Goal: Transaction & Acquisition: Book appointment/travel/reservation

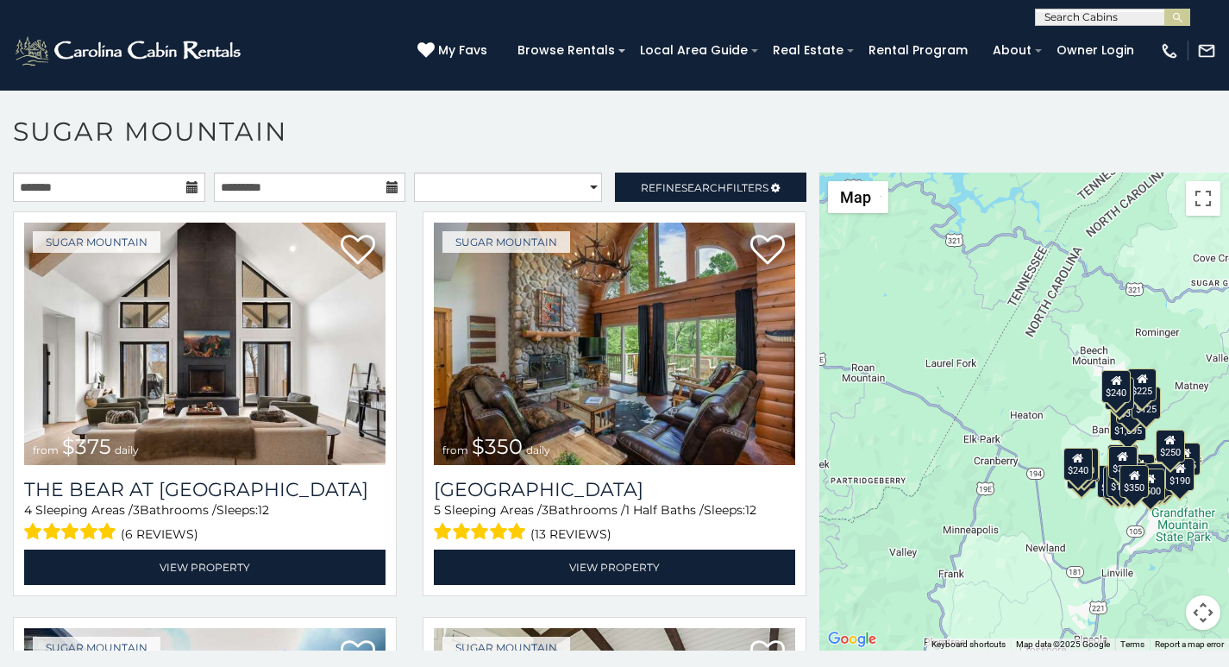
scroll to position [36, 0]
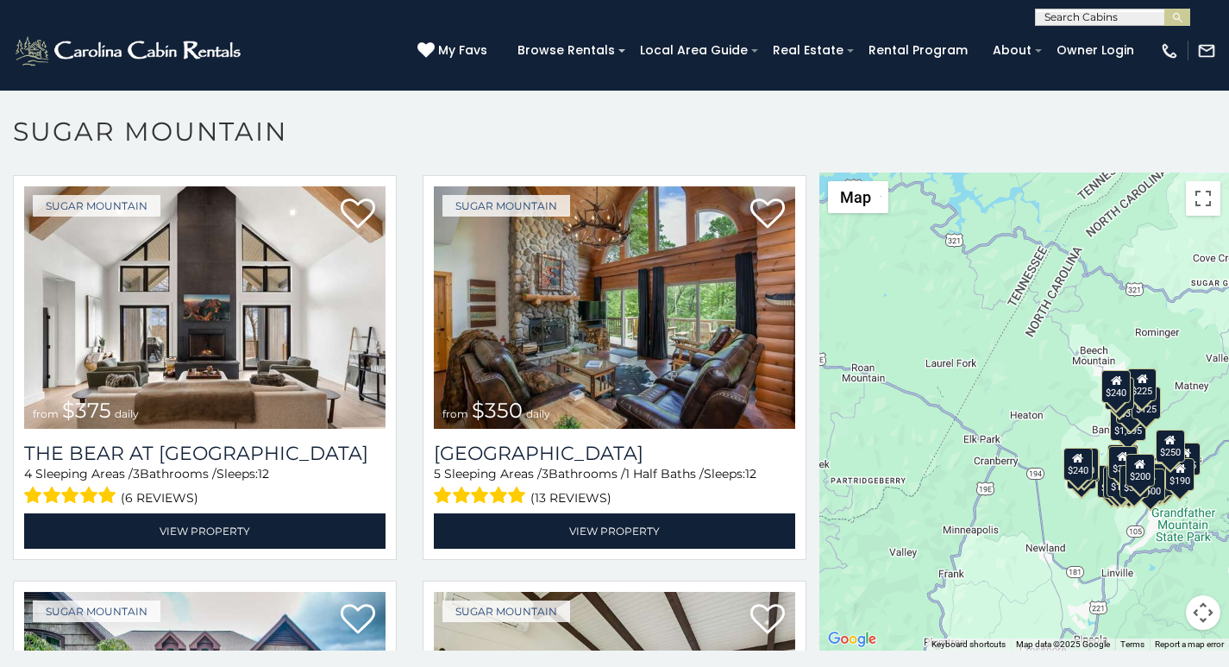
click at [427, 663] on p at bounding box center [614, 419] width 1229 height 495
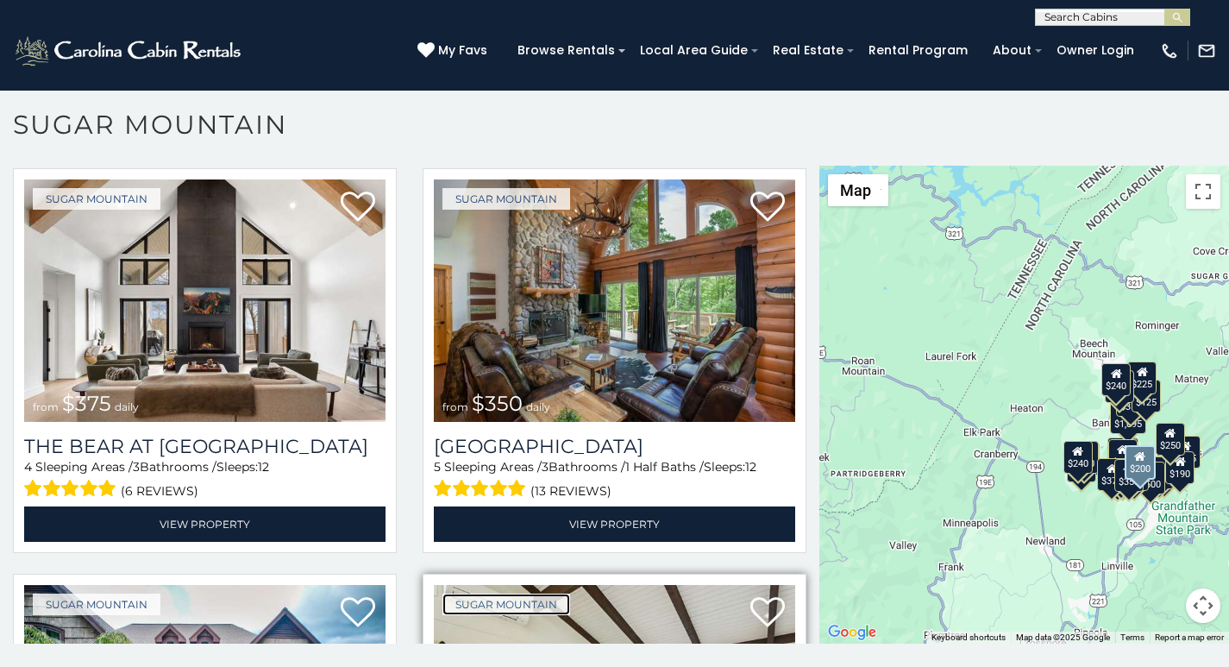
click at [447, 593] on link "Sugar Mountain" at bounding box center [506, 604] width 128 height 22
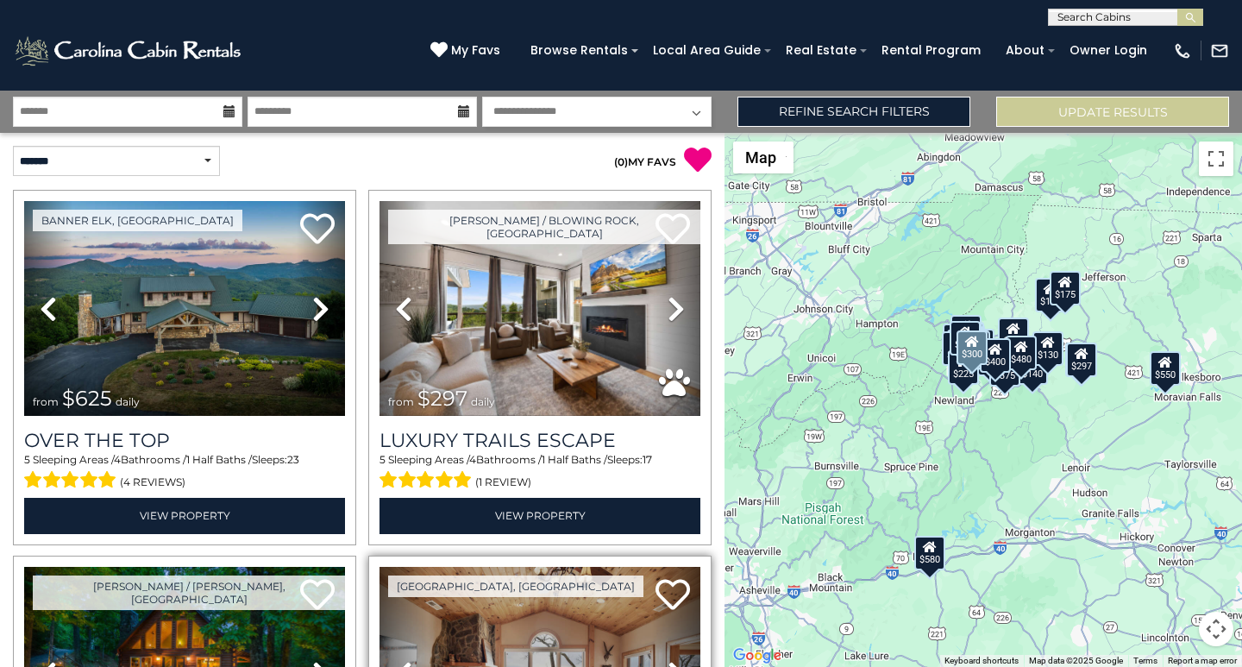
click at [379, 662] on link "Previous" at bounding box center [403, 674] width 48 height 215
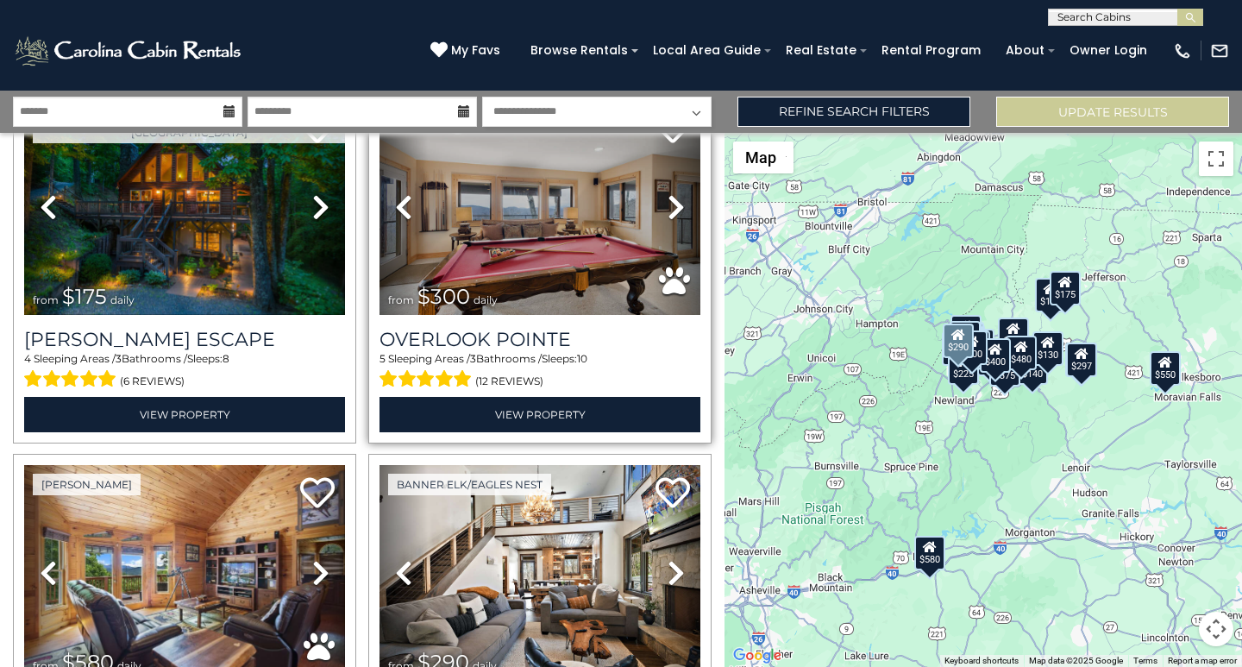
scroll to position [933, 0]
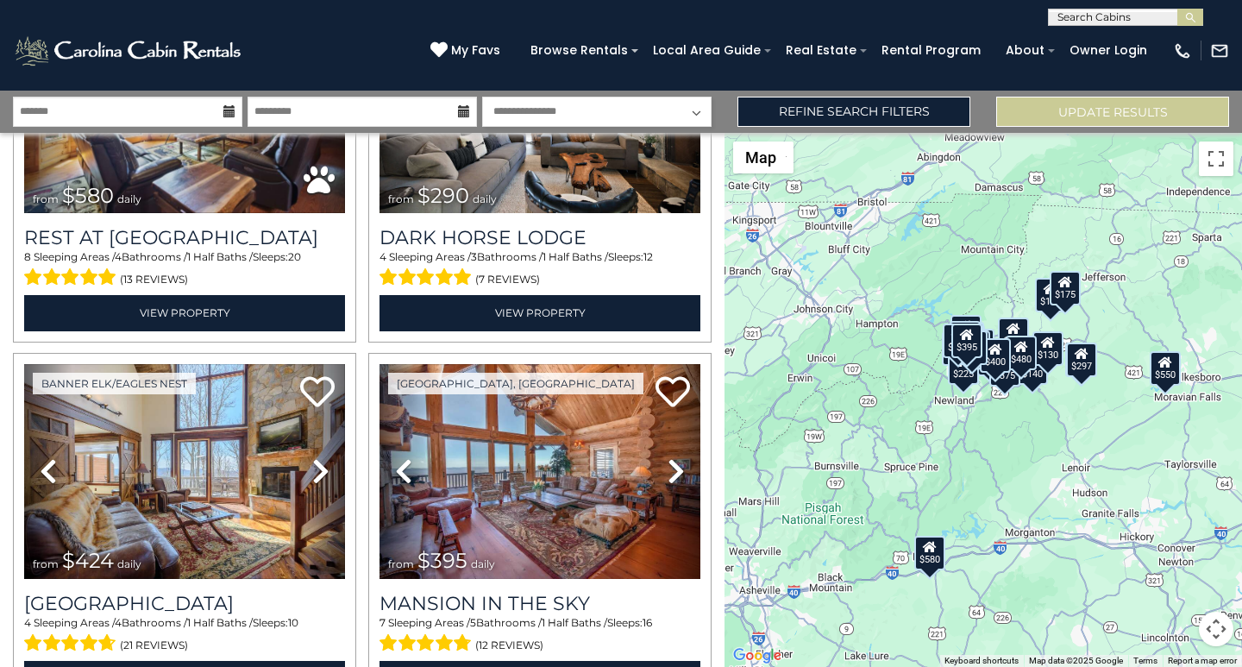
click at [1241, 462] on div "$625 $297 $175 $300 $580 $290 $424 $395 $270 $185 $230 $550 $349 $230 $160 $325…" at bounding box center [982, 400] width 517 height 534
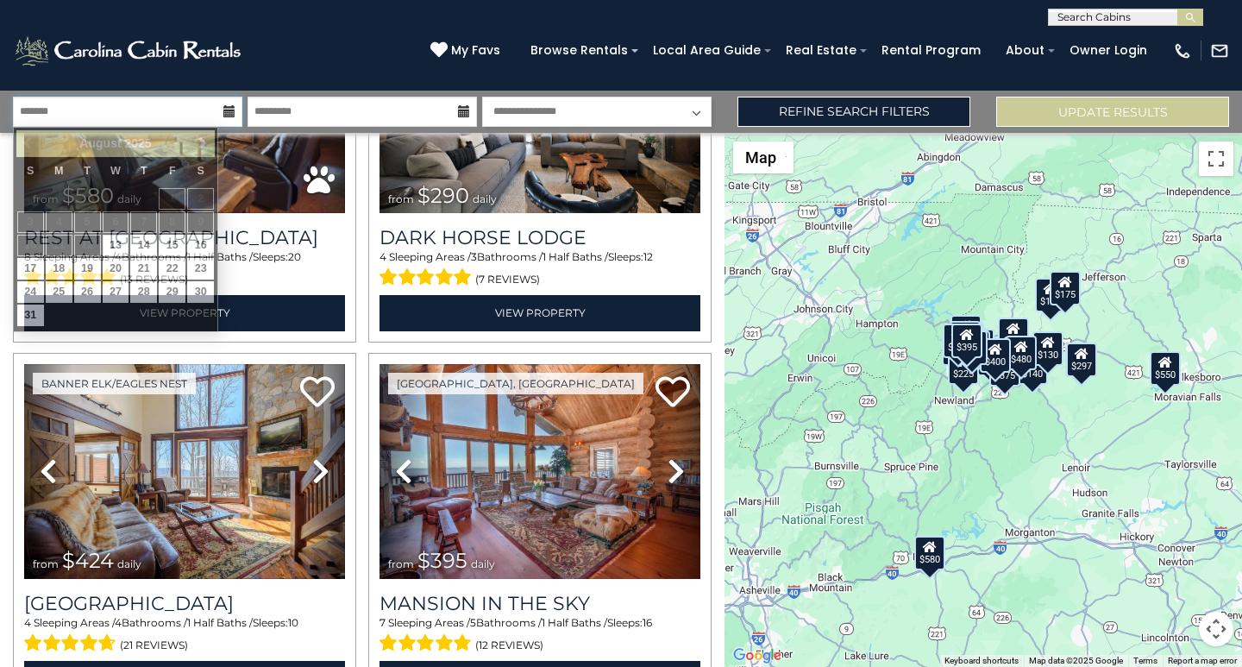
click at [37, 101] on input "text" at bounding box center [127, 112] width 229 height 30
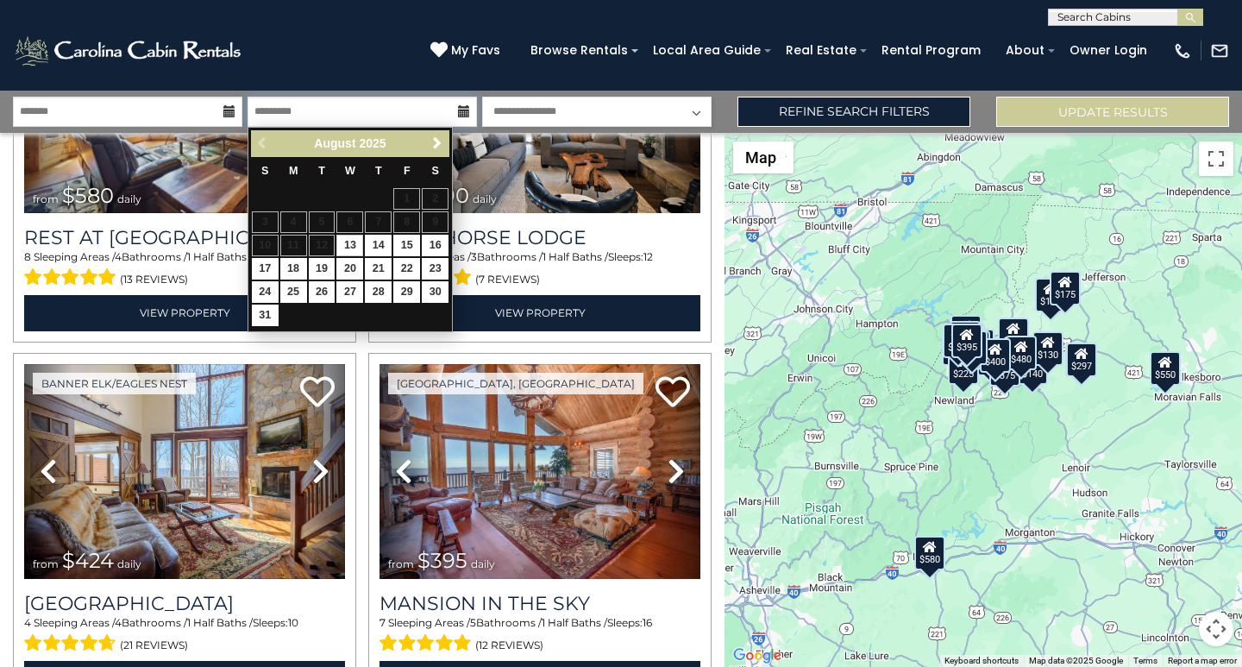
click at [271, 100] on input "text" at bounding box center [361, 112] width 229 height 30
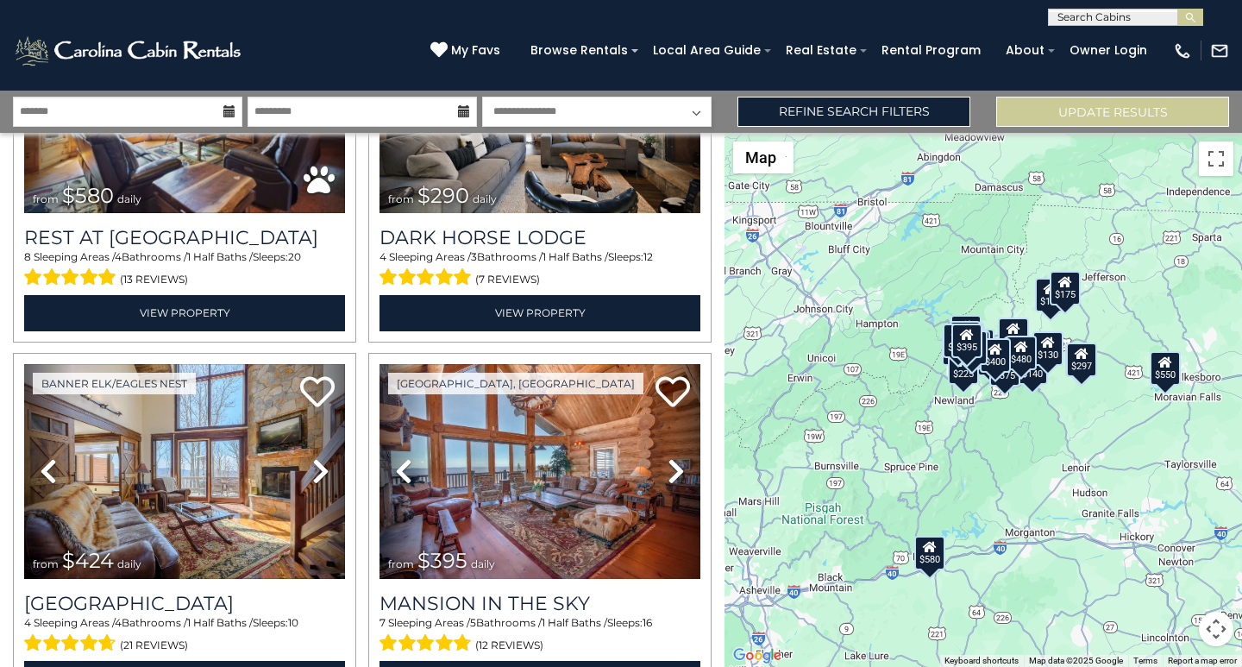
click at [528, 116] on select "**********" at bounding box center [596, 112] width 229 height 30
select select "*"
click at [482, 97] on select "**********" at bounding box center [596, 112] width 229 height 30
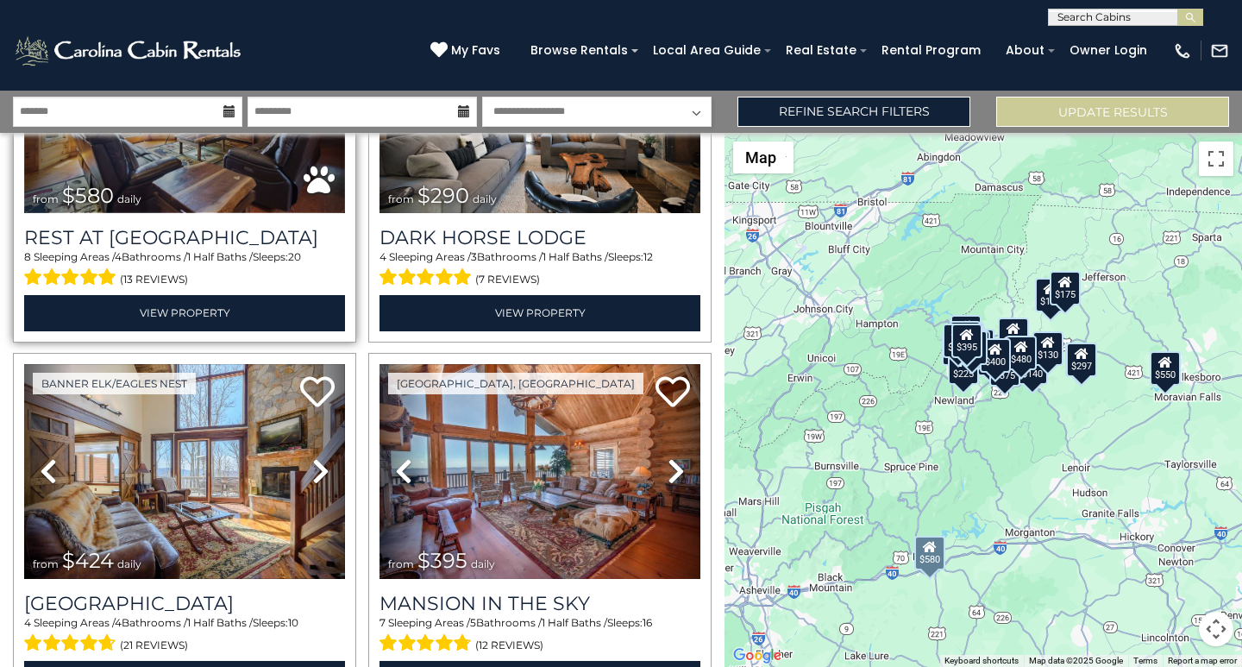
click at [165, 170] on img at bounding box center [184, 105] width 321 height 215
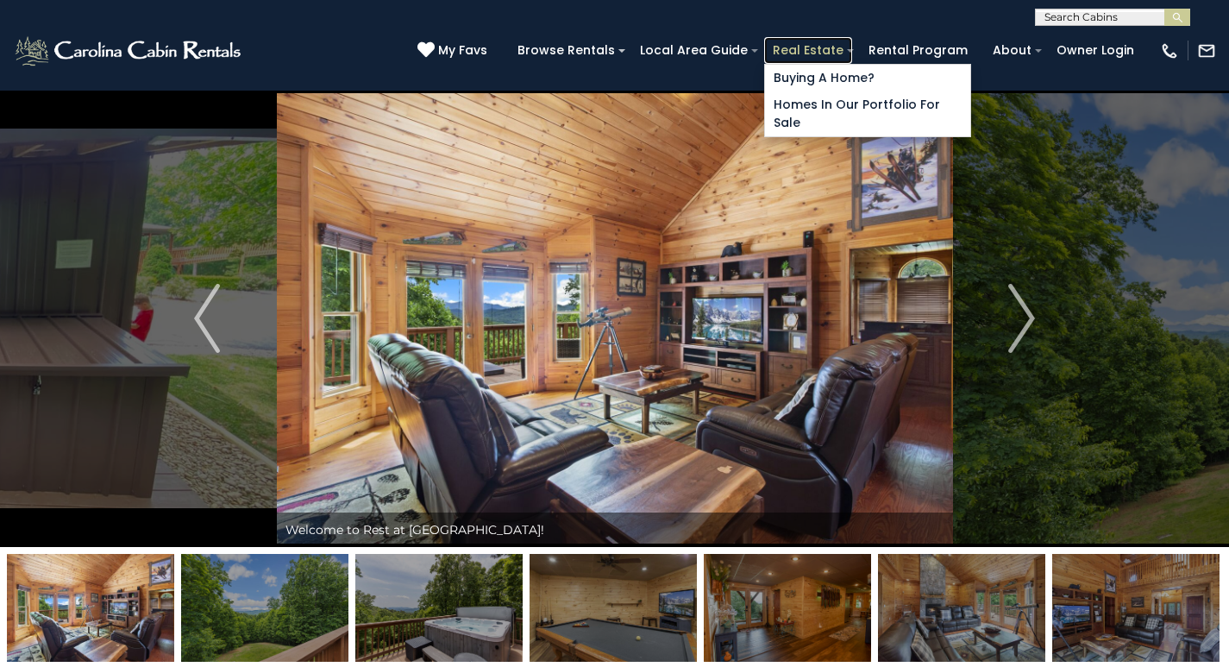
click at [833, 42] on link "Real Estate" at bounding box center [808, 50] width 88 height 27
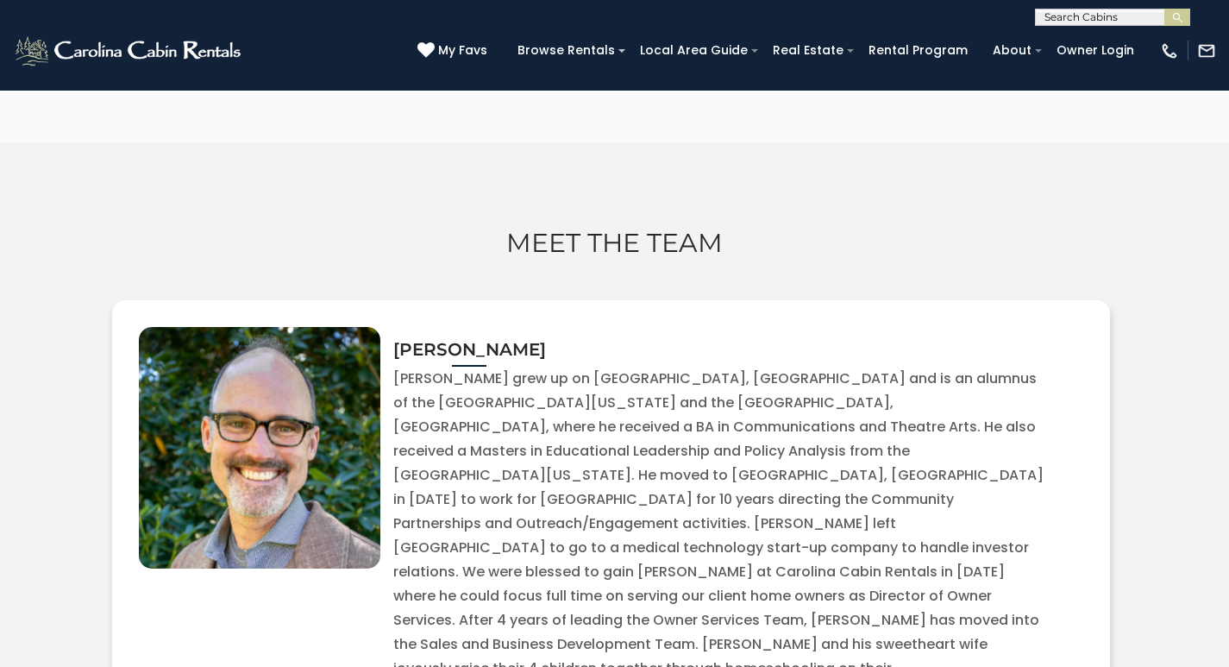
scroll to position [5837, 0]
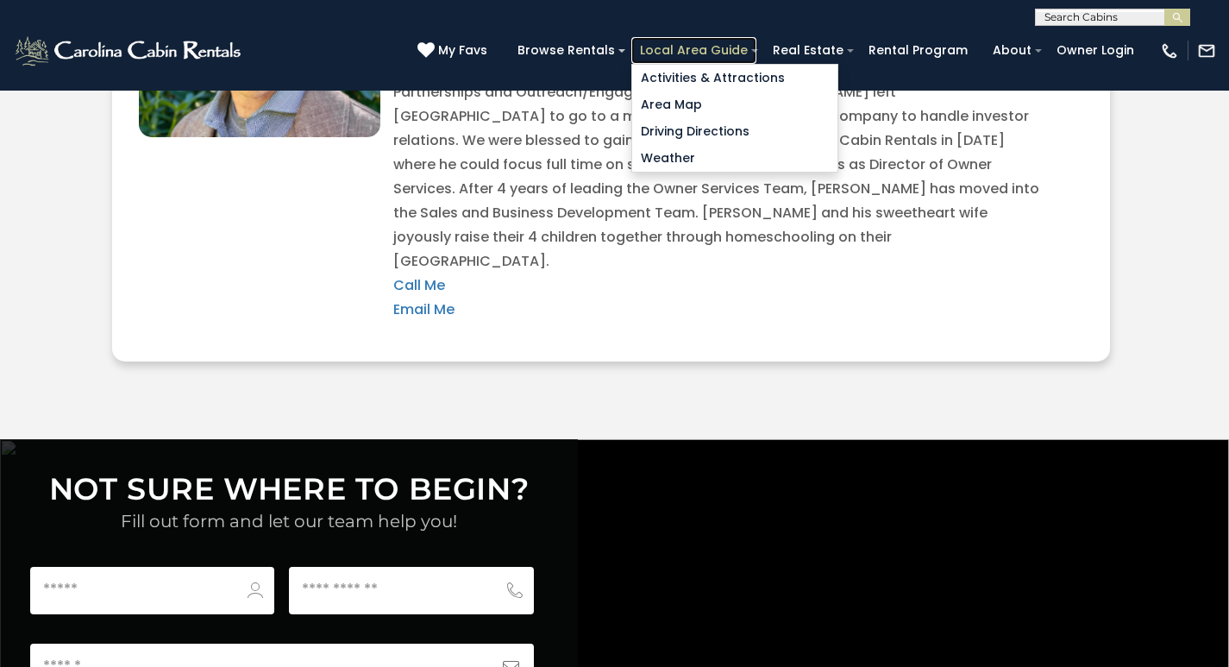
click at [742, 46] on link "Local Area Guide" at bounding box center [693, 50] width 125 height 27
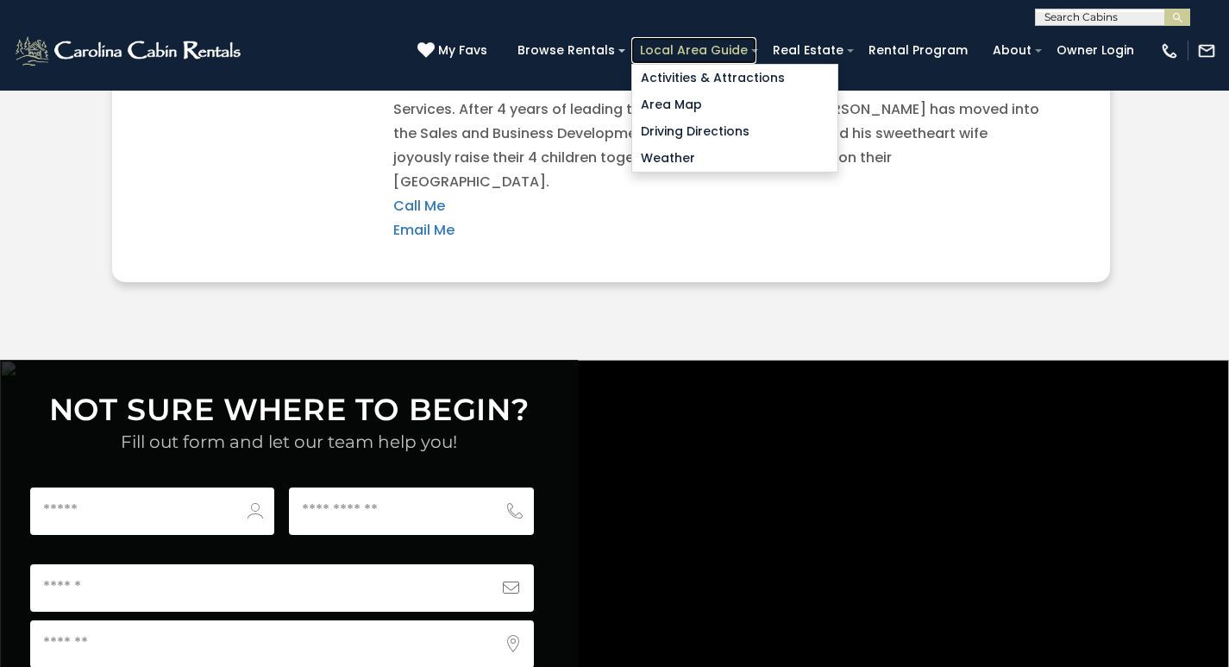
scroll to position [6305, 0]
